Goal: Task Accomplishment & Management: Use online tool/utility

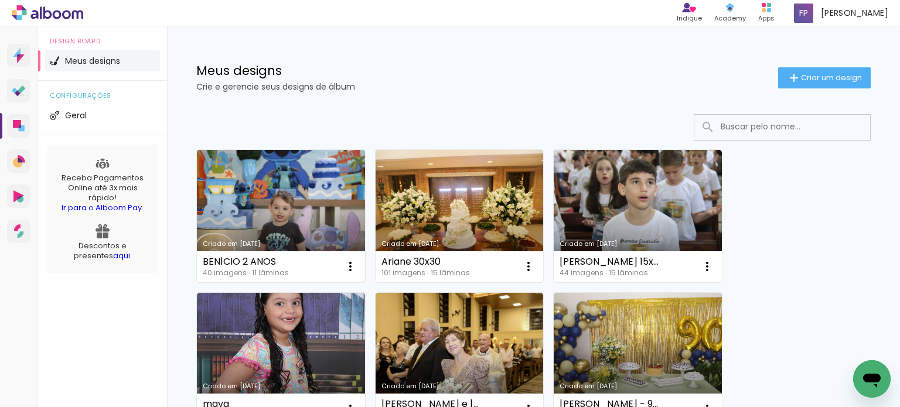
click at [310, 199] on link "Criado em [DATE]" at bounding box center [281, 216] width 168 height 132
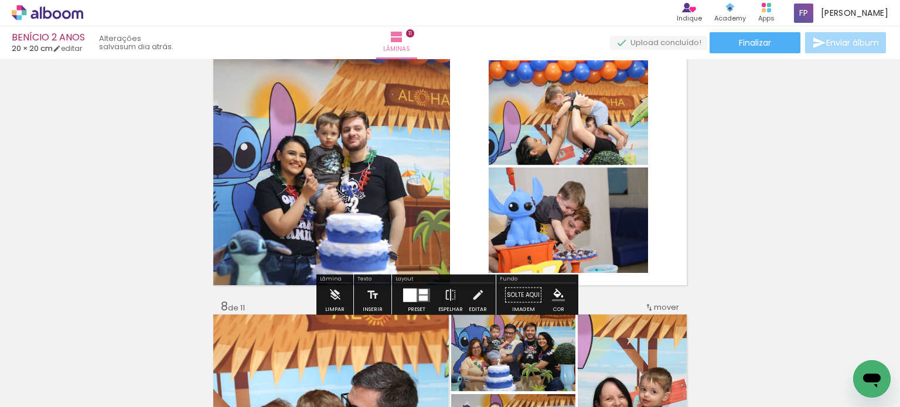
scroll to position [1874, 0]
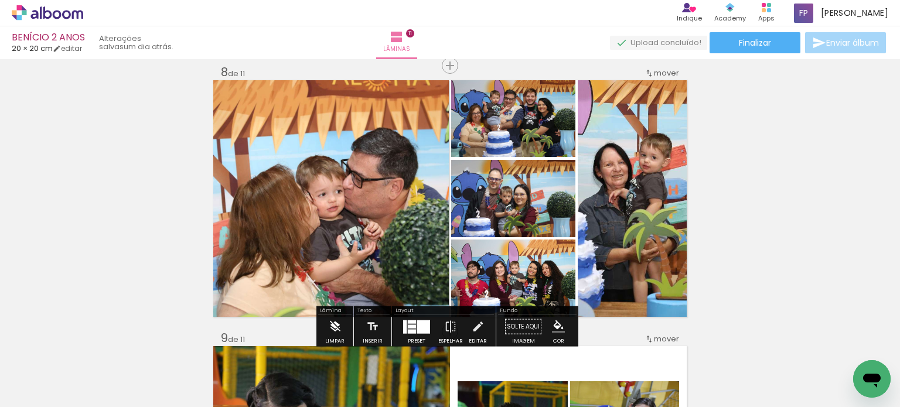
click at [335, 325] on iron-icon at bounding box center [335, 326] width 13 height 23
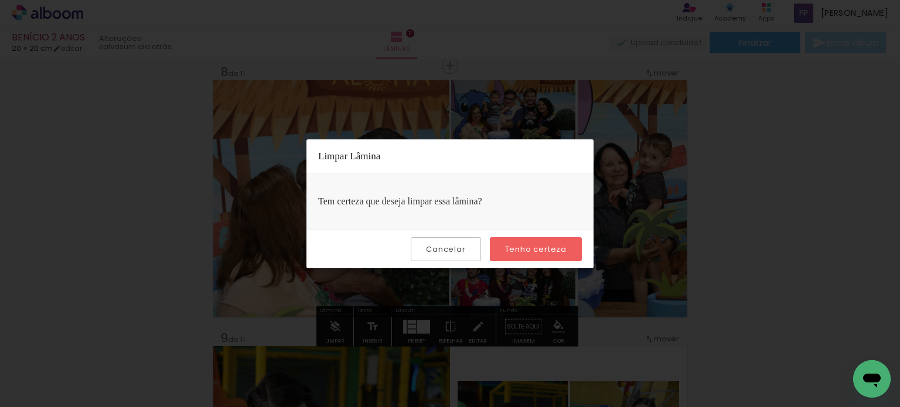
click at [537, 241] on paper-button "Tenho certeza" at bounding box center [536, 249] width 92 height 24
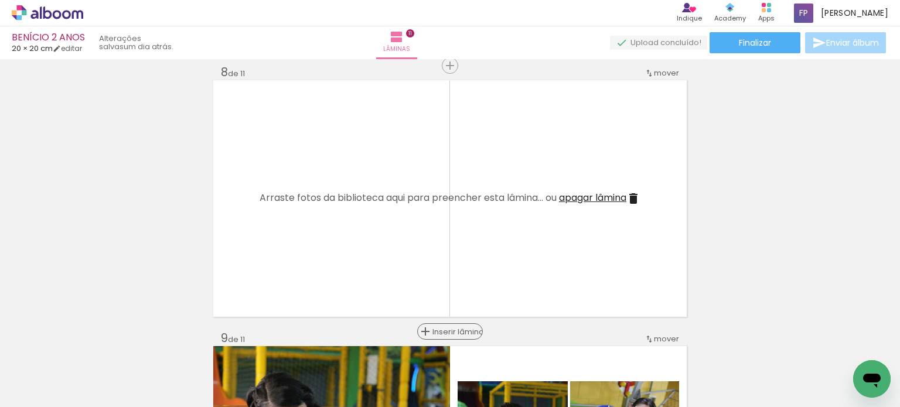
click at [448, 328] on span "Inserir lâmina" at bounding box center [455, 332] width 46 height 8
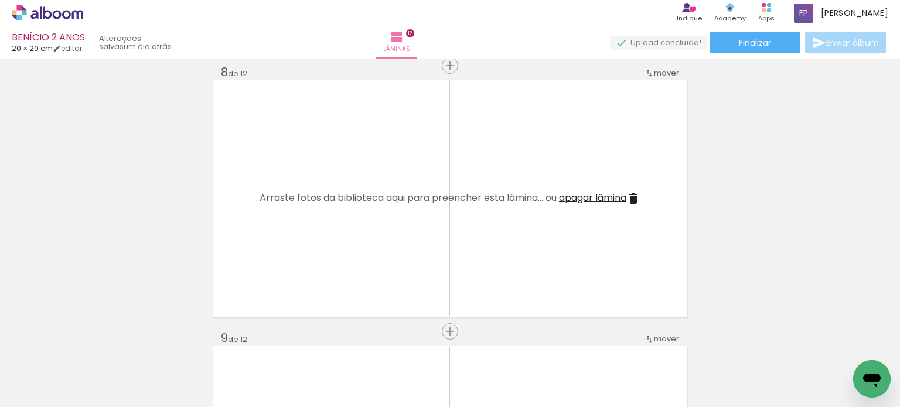
scroll to position [0, 1010]
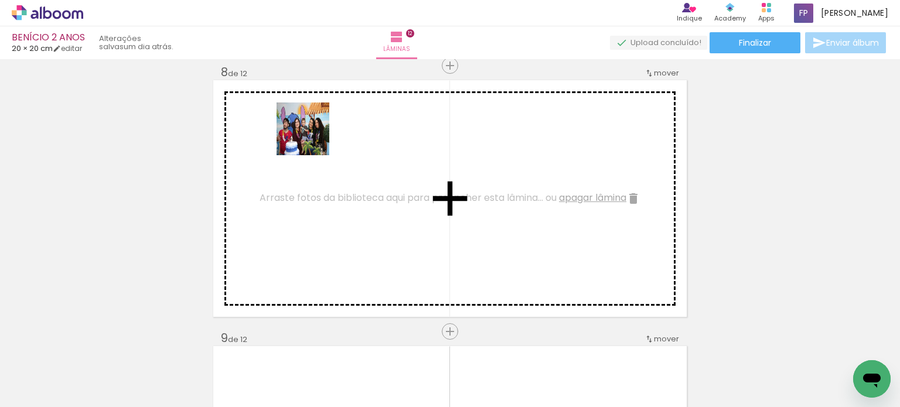
drag, startPoint x: 293, startPoint y: 375, endPoint x: 312, endPoint y: 138, distance: 238.0
click at [312, 138] on quentale-workspace at bounding box center [450, 203] width 900 height 407
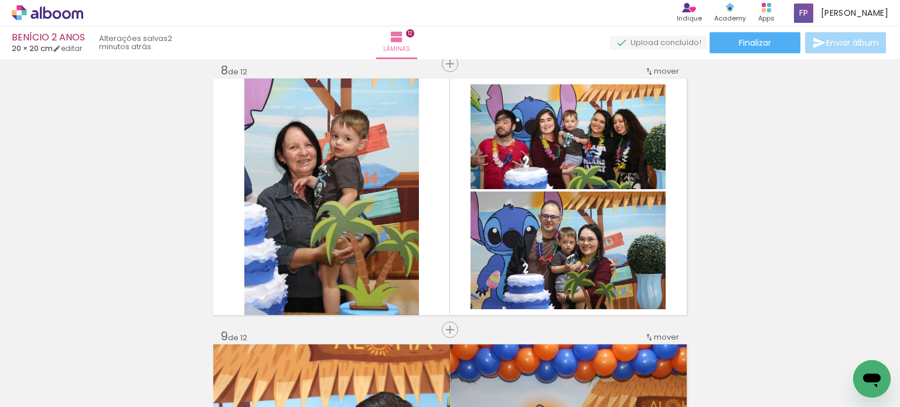
scroll to position [0, 1010]
